Goal: Task Accomplishment & Management: Manage account settings

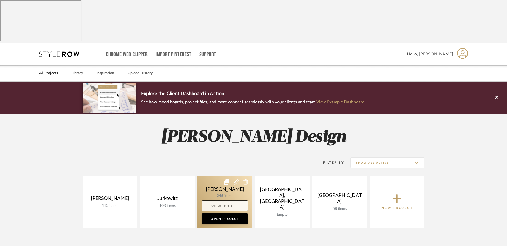
click at [222, 201] on link "View Budget" at bounding box center [225, 206] width 46 height 11
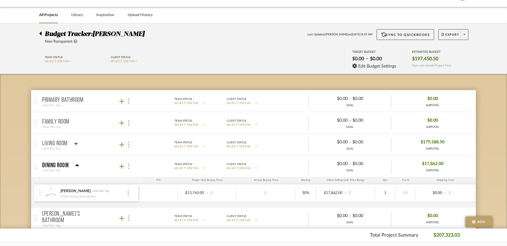
scroll to position [70, 0]
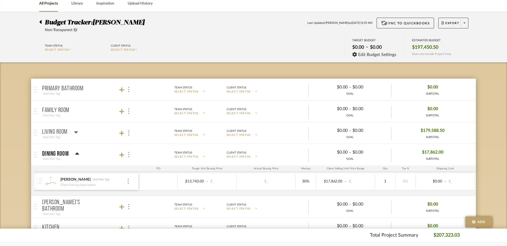
click at [53, 101] on mat-expansion-panel-header "Family Room (Add Plan Tag) Team Status SELECT STATUS Client Status SELECT STATU…" at bounding box center [253, 111] width 445 height 21
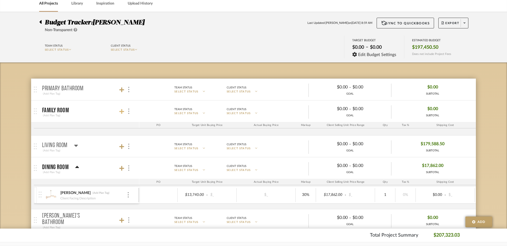
click at [120, 109] on icon at bounding box center [121, 111] width 5 height 5
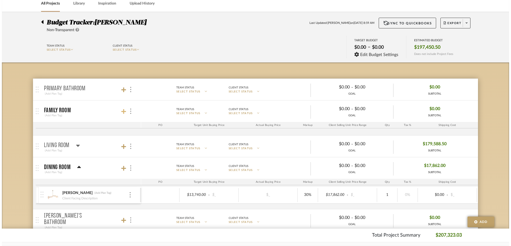
scroll to position [0, 0]
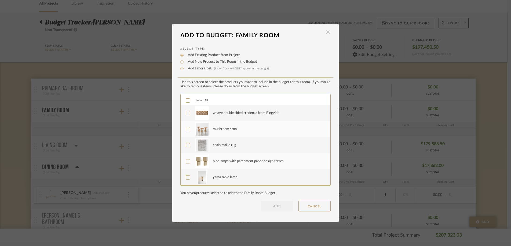
click at [186, 112] on icon at bounding box center [188, 113] width 4 height 4
click at [186, 143] on label "chain maille rug" at bounding box center [255, 145] width 138 height 13
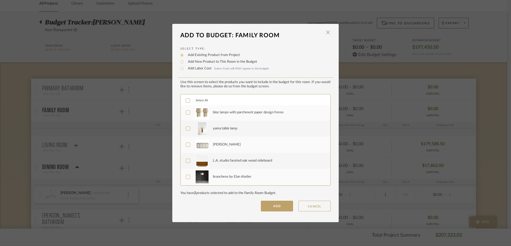
scroll to position [50, 0]
click at [187, 127] on icon at bounding box center [188, 127] width 4 height 4
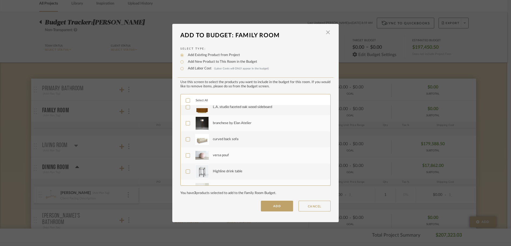
scroll to position [104, 0]
click at [186, 120] on div at bounding box center [188, 122] width 4 height 4
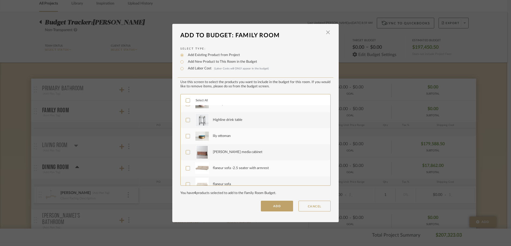
scroll to position [154, 0]
click at [186, 117] on label "Highline drink table" at bounding box center [255, 119] width 138 height 13
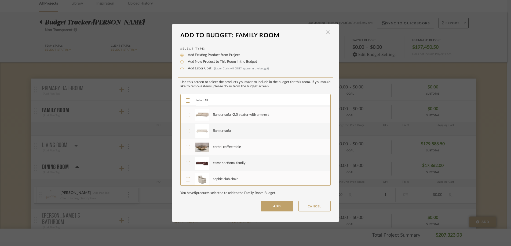
scroll to position [215, 0]
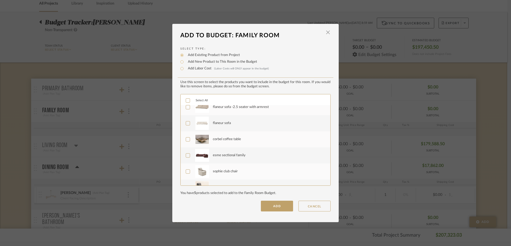
click at [186, 124] on icon at bounding box center [188, 123] width 4 height 4
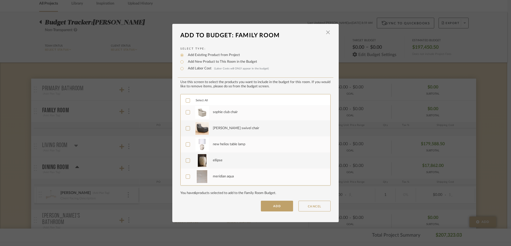
scroll to position [281, 0]
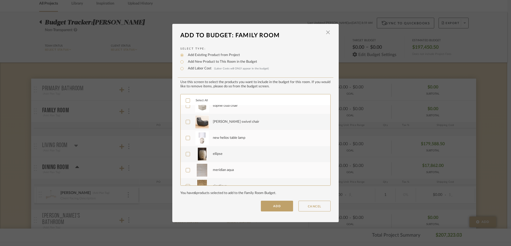
click at [187, 120] on div at bounding box center [188, 122] width 4 height 4
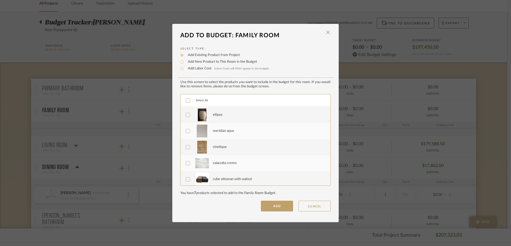
scroll to position [321, 0]
click at [267, 205] on button "ADD" at bounding box center [277, 206] width 32 height 11
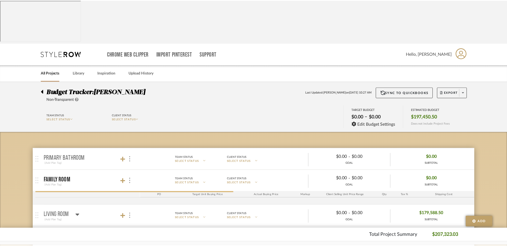
scroll to position [70, 0]
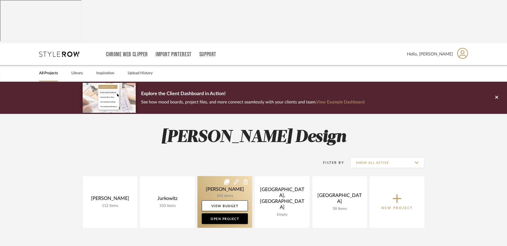
click at [205, 176] on link at bounding box center [224, 202] width 55 height 52
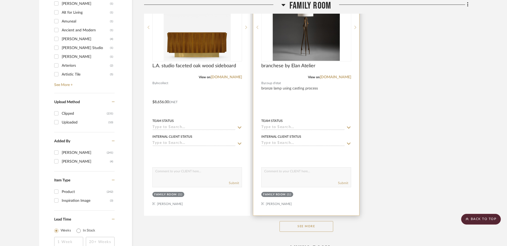
scroll to position [711, 0]
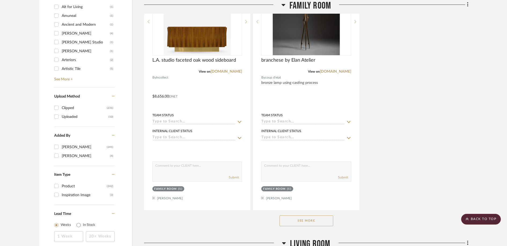
click at [301, 216] on button "See More" at bounding box center [306, 221] width 54 height 11
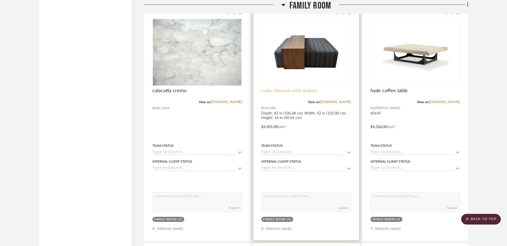
scroll to position [2044, 0]
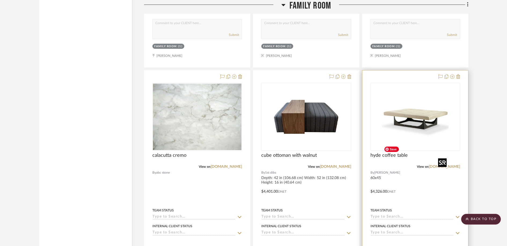
click at [431, 150] on img "0" at bounding box center [415, 116] width 67 height 67
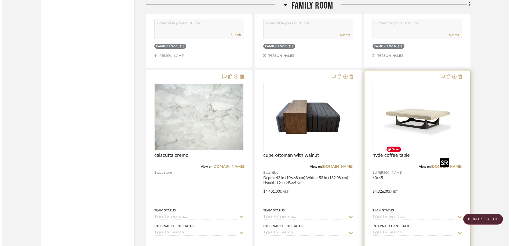
scroll to position [0, 0]
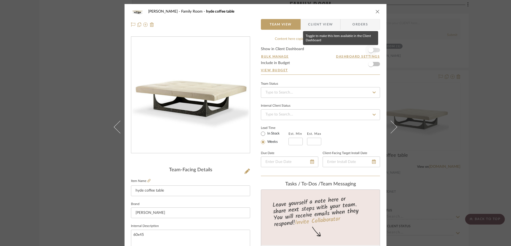
click at [370, 51] on span "button" at bounding box center [370, 49] width 5 height 5
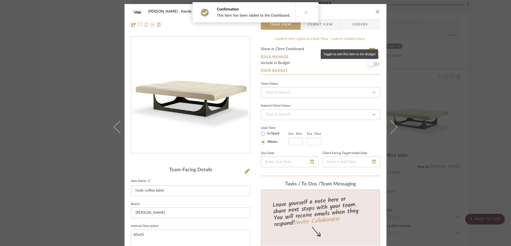
click at [369, 65] on span "button" at bounding box center [370, 63] width 5 height 5
click at [430, 81] on div "[PERSON_NAME] Family Room hyde coffee table Team View Client View Orders Team-F…" at bounding box center [255, 123] width 511 height 246
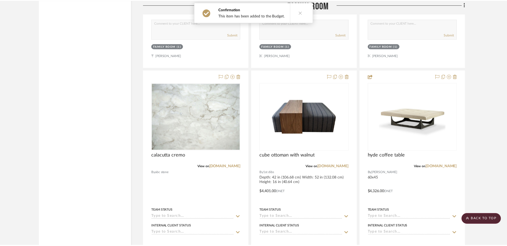
scroll to position [2044, 0]
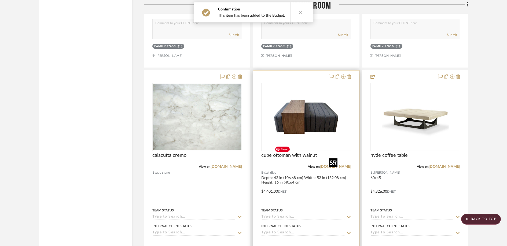
click at [282, 144] on img "0" at bounding box center [305, 116] width 67 height 67
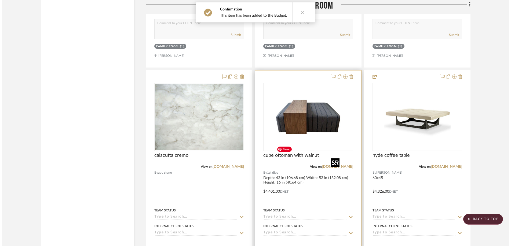
scroll to position [0, 0]
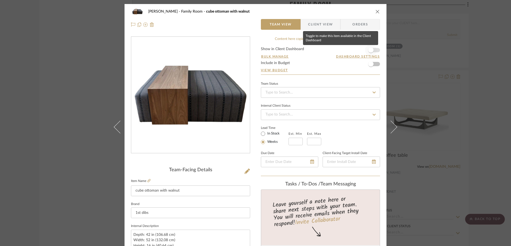
click at [370, 52] on span "button" at bounding box center [370, 49] width 5 height 5
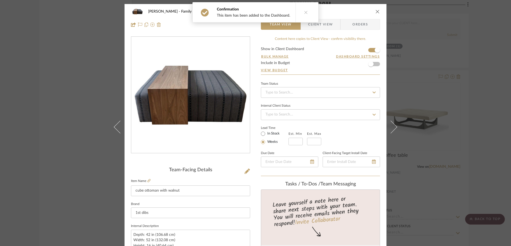
click at [422, 89] on div "[PERSON_NAME] Family Room cube ottoman with walnut Team View Client View Orders…" at bounding box center [255, 123] width 511 height 246
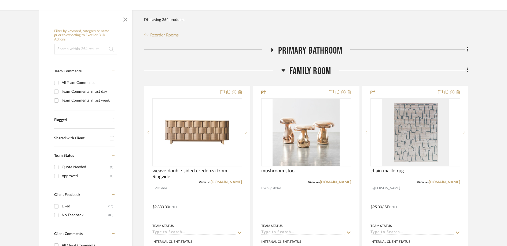
scroll to position [127, 0]
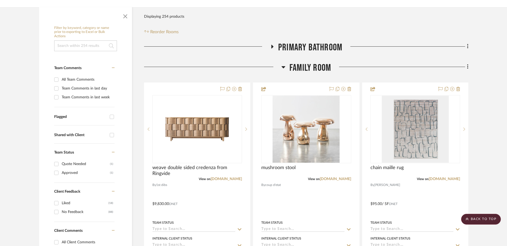
click at [113, 131] on input "Shared with Client" at bounding box center [112, 135] width 9 height 9
checkbox input "true"
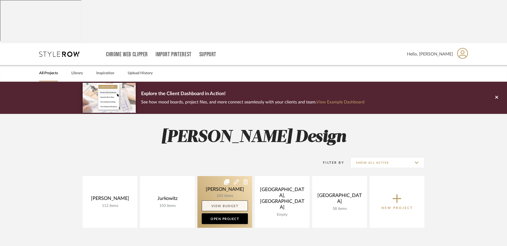
click at [214, 201] on link "View Budget" at bounding box center [225, 206] width 46 height 11
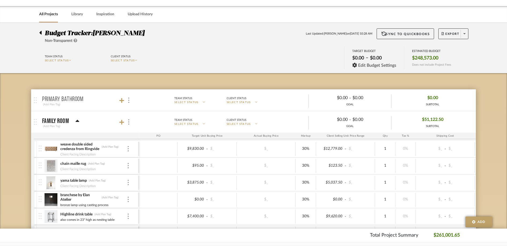
scroll to position [59, 0]
click at [77, 120] on icon at bounding box center [77, 121] width 4 height 2
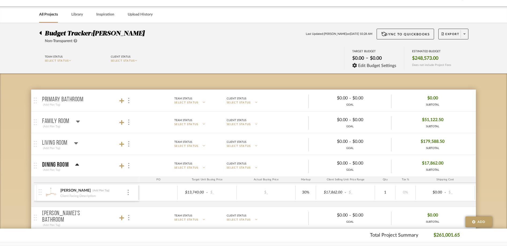
click at [78, 121] on icon at bounding box center [78, 122] width 4 height 2
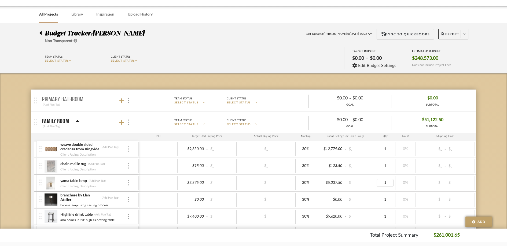
type input "2"
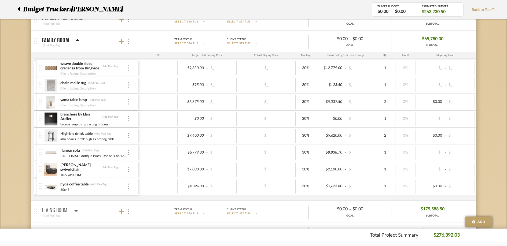
scroll to position [139, 0]
type input "2"
click at [370, 180] on div "$5,623.80 - $_" at bounding box center [345, 187] width 59 height 14
type input "2"
click at [387, 206] on div "$0.00" at bounding box center [371, 210] width 40 height 8
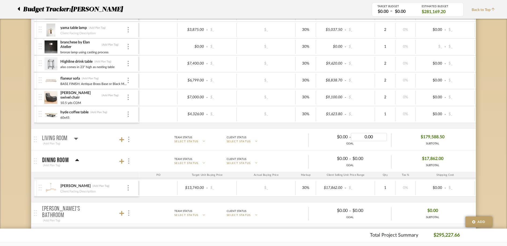
scroll to position [211, 0]
click at [77, 160] on icon at bounding box center [77, 161] width 4 height 2
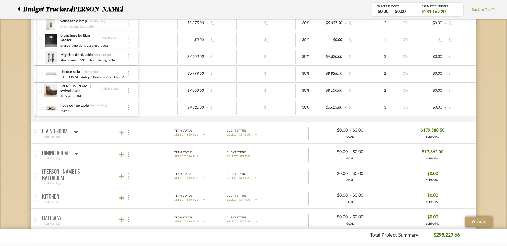
scroll to position [219, 0]
click at [50, 150] on p "Dining Room" at bounding box center [55, 153] width 26 height 6
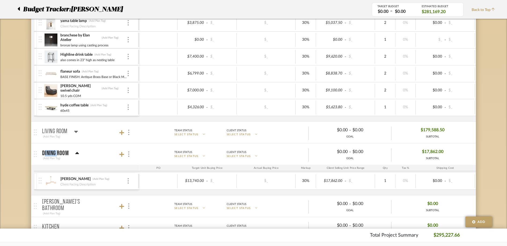
click at [50, 150] on p "Dining Room" at bounding box center [55, 153] width 27 height 6
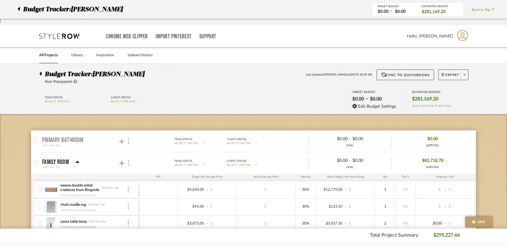
scroll to position [0, 0]
